Goal: Information Seeking & Learning: Learn about a topic

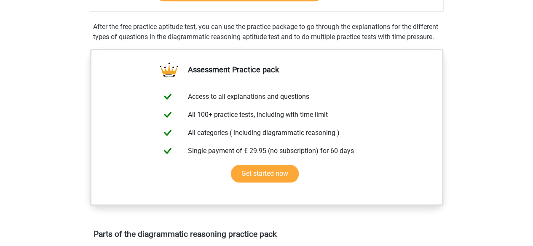
scroll to position [116, 0]
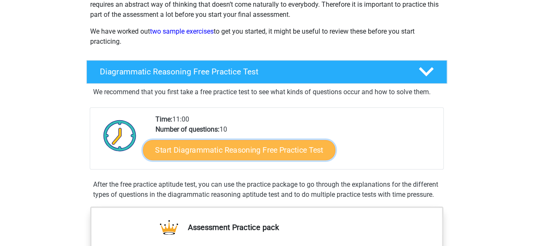
click at [193, 144] on link "Start Diagrammatic Reasoning Free Practice Test" at bounding box center [239, 150] width 192 height 20
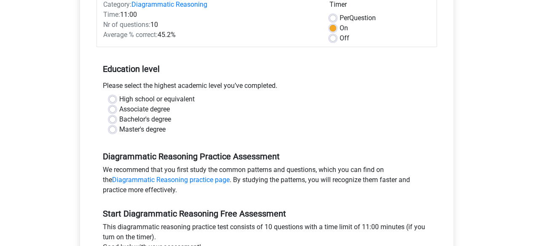
scroll to position [118, 0]
click at [154, 120] on label "Bachelor's degree" at bounding box center [145, 119] width 52 height 10
click at [116, 120] on input "Bachelor's degree" at bounding box center [112, 118] width 7 height 8
radio input "true"
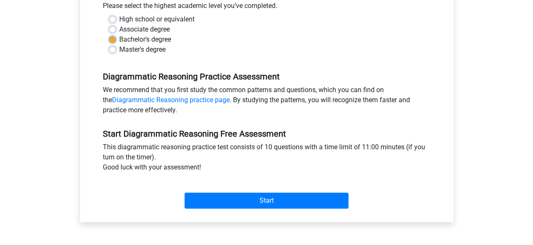
scroll to position [225, 0]
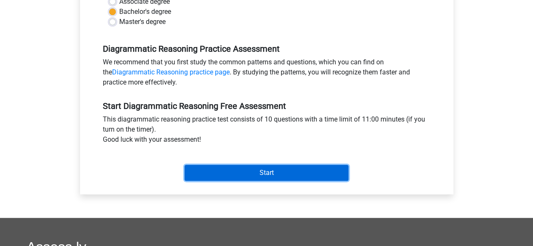
click at [267, 176] on input "Start" at bounding box center [266, 173] width 164 height 16
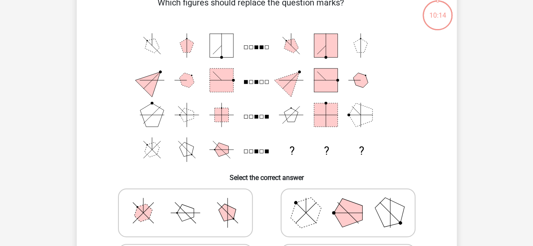
scroll to position [49, 0]
